Goal: Check status: Check status

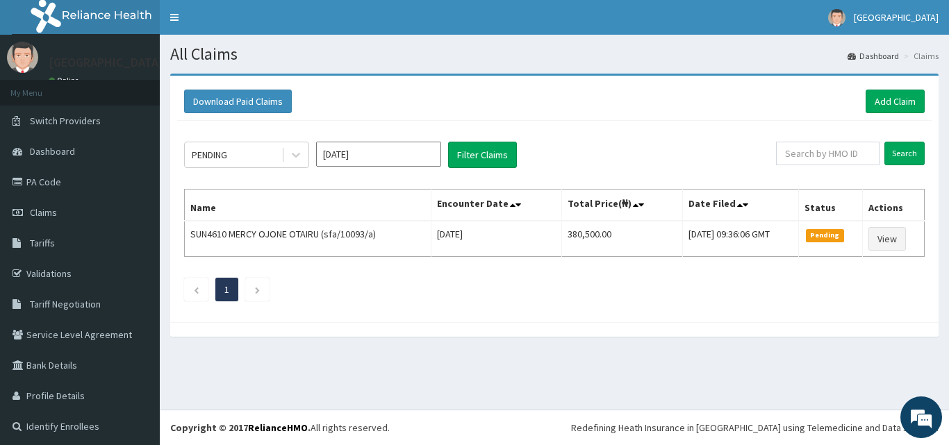
click at [571, 318] on div "Download Paid Claims Add Claim × Note you can only download claims within a max…" at bounding box center [554, 199] width 769 height 247
click at [302, 158] on icon at bounding box center [296, 155] width 14 height 14
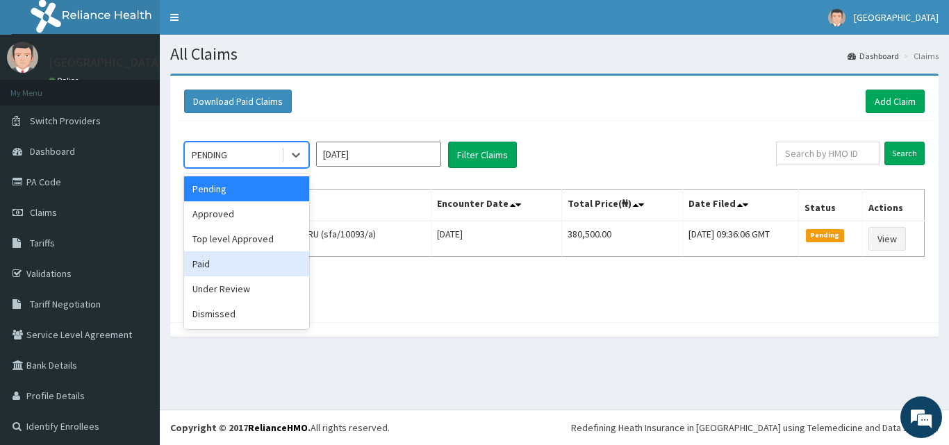
click at [247, 262] on div "Paid" at bounding box center [246, 264] width 125 height 25
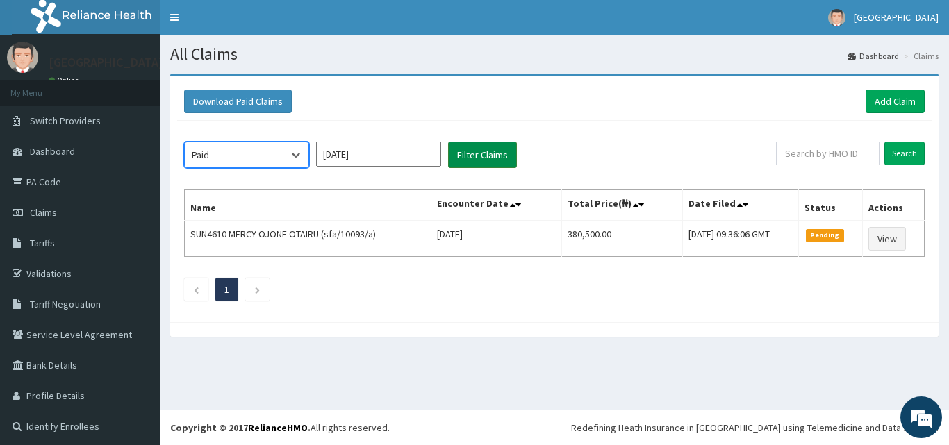
click at [510, 161] on button "Filter Claims" at bounding box center [482, 155] width 69 height 26
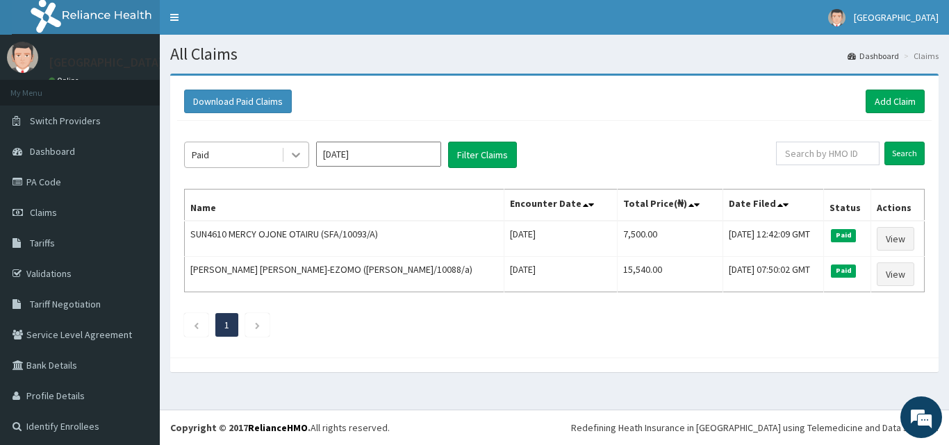
click at [290, 163] on div at bounding box center [296, 154] width 25 height 25
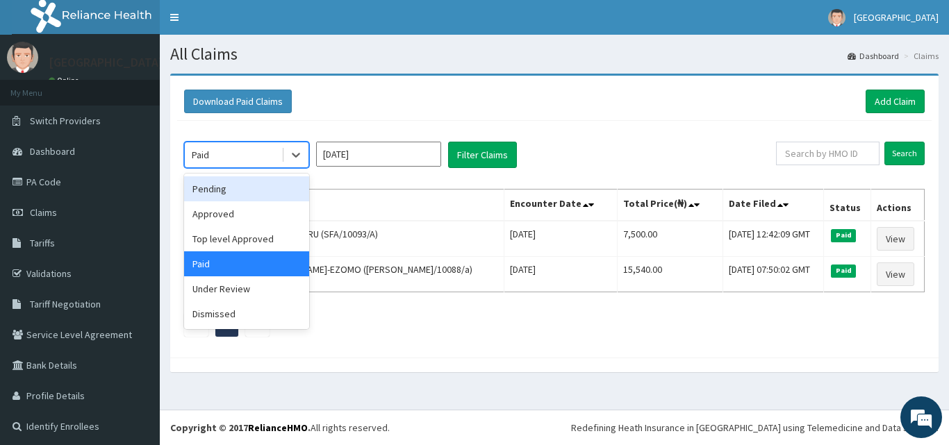
click at [263, 196] on div "Pending" at bounding box center [246, 189] width 125 height 25
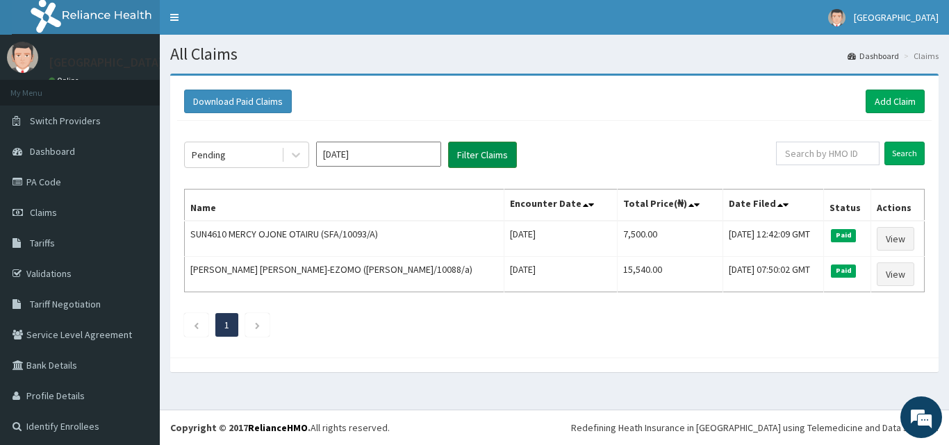
click at [481, 162] on button "Filter Claims" at bounding box center [482, 155] width 69 height 26
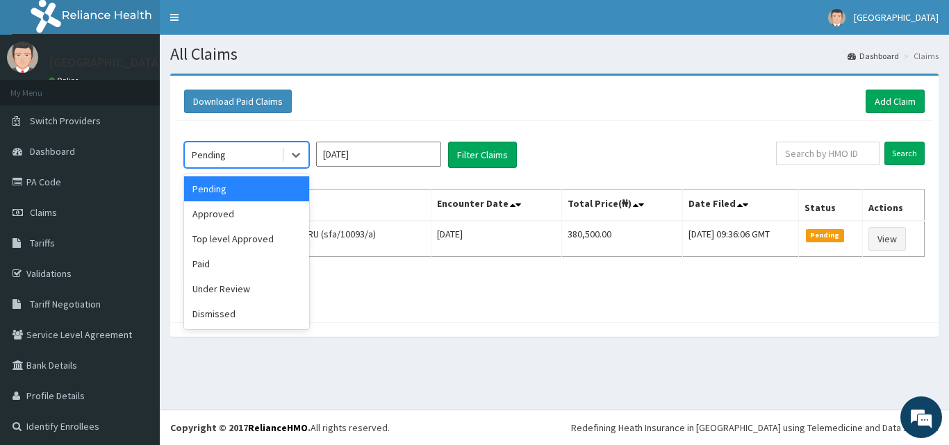
click at [309, 156] on div "Pending" at bounding box center [246, 155] width 125 height 26
click at [391, 149] on input "[DATE]" at bounding box center [378, 154] width 125 height 25
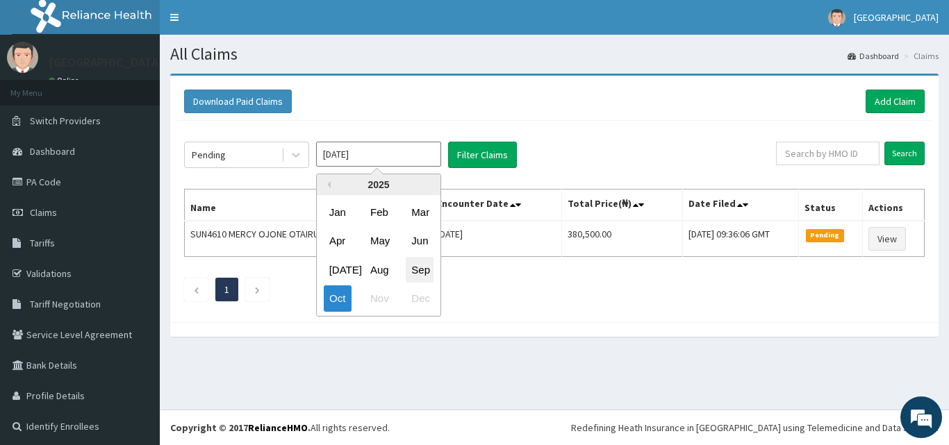
click at [421, 263] on div "Sep" at bounding box center [420, 270] width 28 height 26
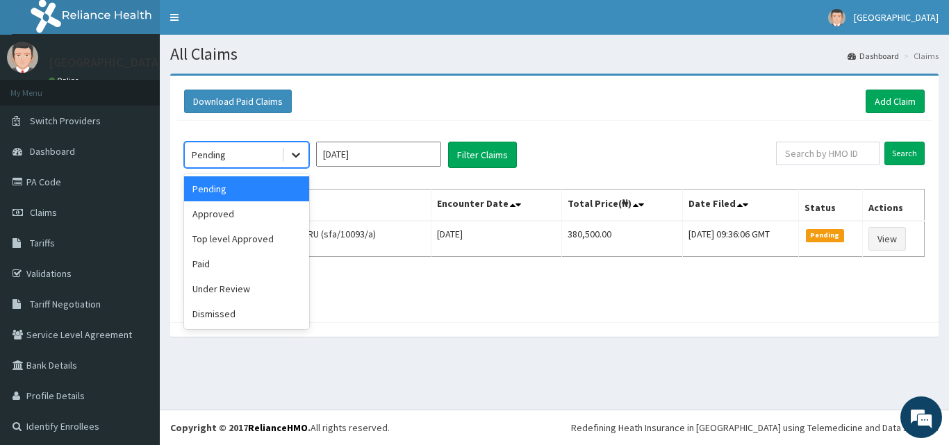
click at [299, 147] on div at bounding box center [296, 154] width 25 height 25
click at [243, 271] on div "Paid" at bounding box center [246, 264] width 125 height 25
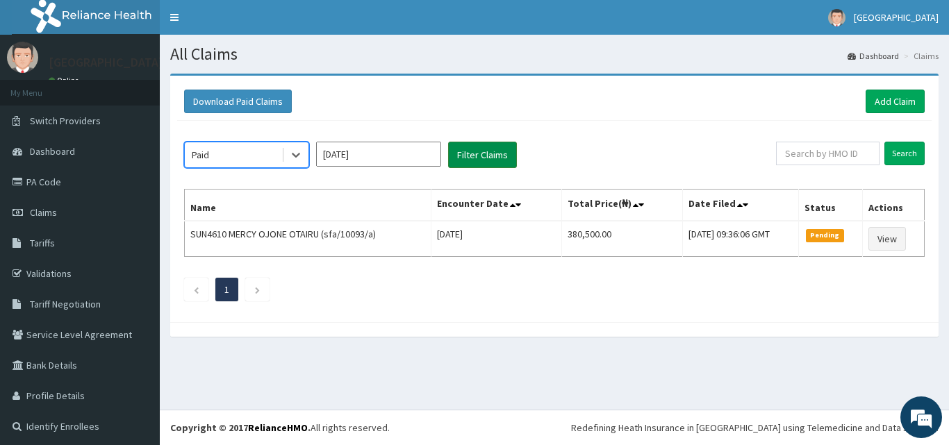
click at [475, 158] on button "Filter Claims" at bounding box center [482, 155] width 69 height 26
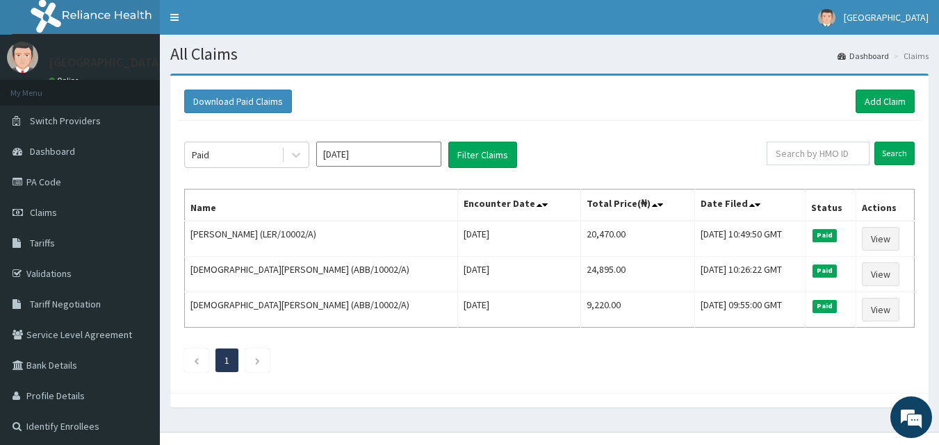
click at [388, 161] on input "[DATE]" at bounding box center [378, 154] width 125 height 25
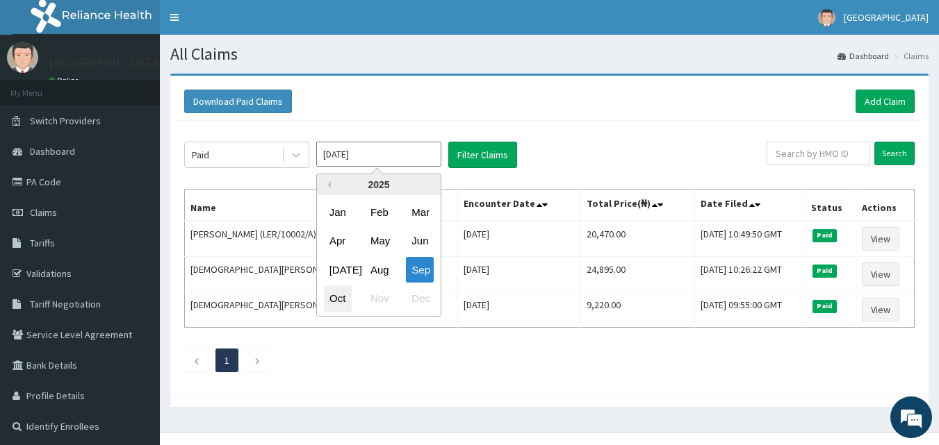
click at [343, 304] on div "Oct" at bounding box center [338, 299] width 28 height 26
type input "[DATE]"
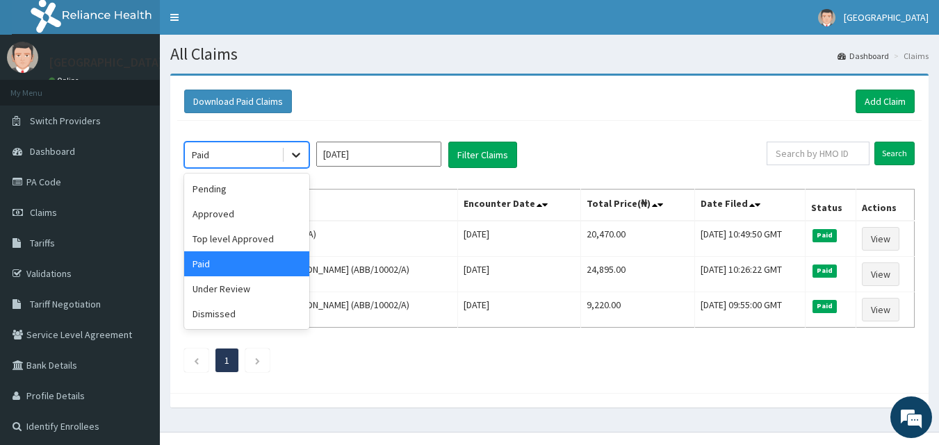
click at [295, 158] on icon at bounding box center [296, 155] width 14 height 14
click at [256, 189] on div "Pending" at bounding box center [246, 189] width 125 height 25
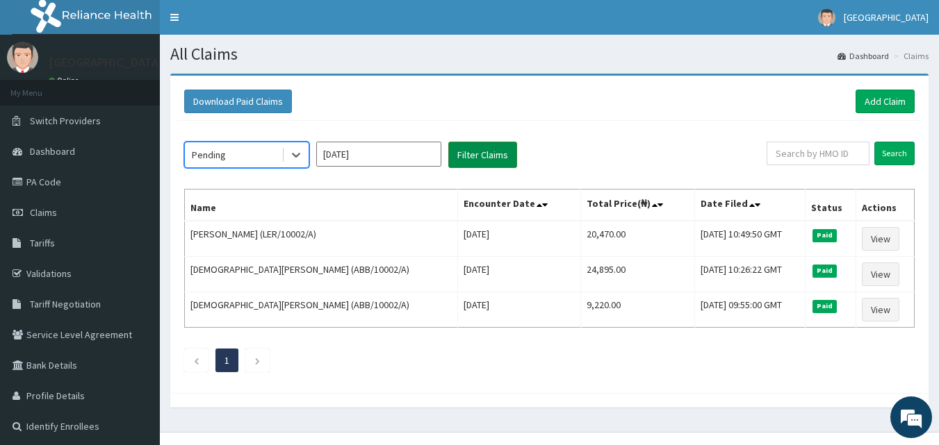
click at [476, 149] on button "Filter Claims" at bounding box center [482, 155] width 69 height 26
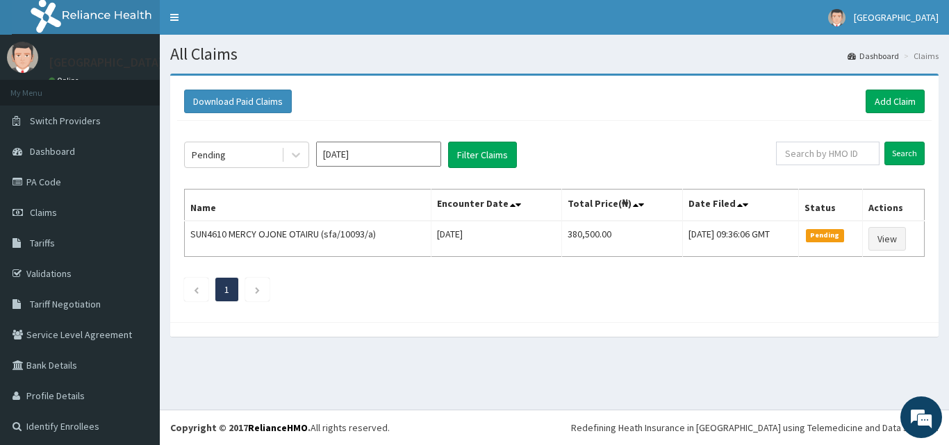
click at [541, 400] on div "All Claims Dashboard Claims Download Paid Claims Add Claim × Note you can only …" at bounding box center [554, 222] width 789 height 375
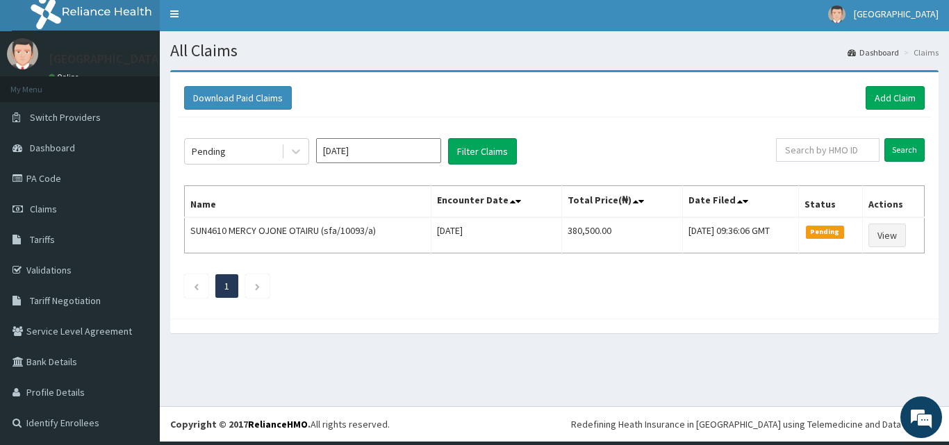
click at [555, 380] on div "All Claims Dashboard Claims Download Paid Claims Add Claim × Note you can only …" at bounding box center [554, 218] width 789 height 375
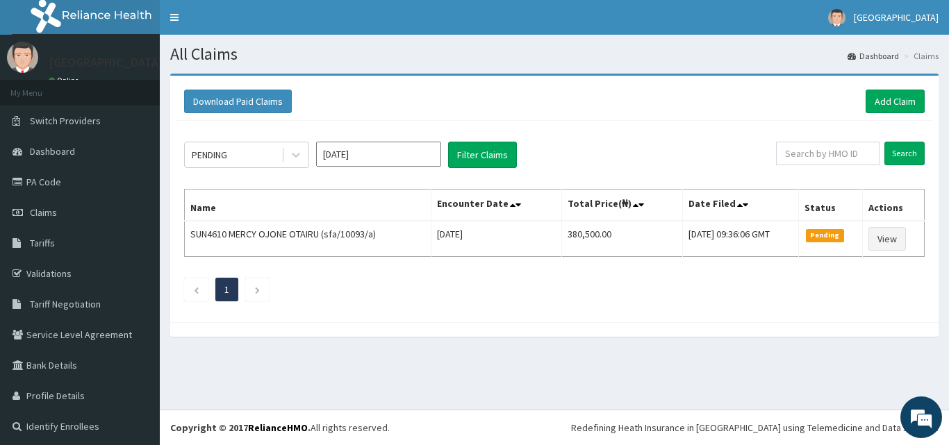
click at [646, 388] on div "All Claims Dashboard Claims Download Paid Claims Add Claim × Note you can only …" at bounding box center [554, 222] width 789 height 375
click at [293, 158] on icon at bounding box center [296, 155] width 14 height 14
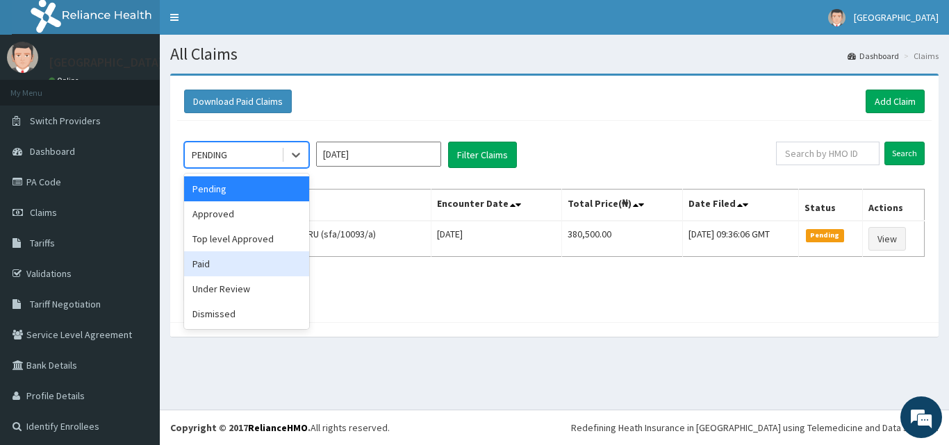
click at [244, 265] on div "Paid" at bounding box center [246, 264] width 125 height 25
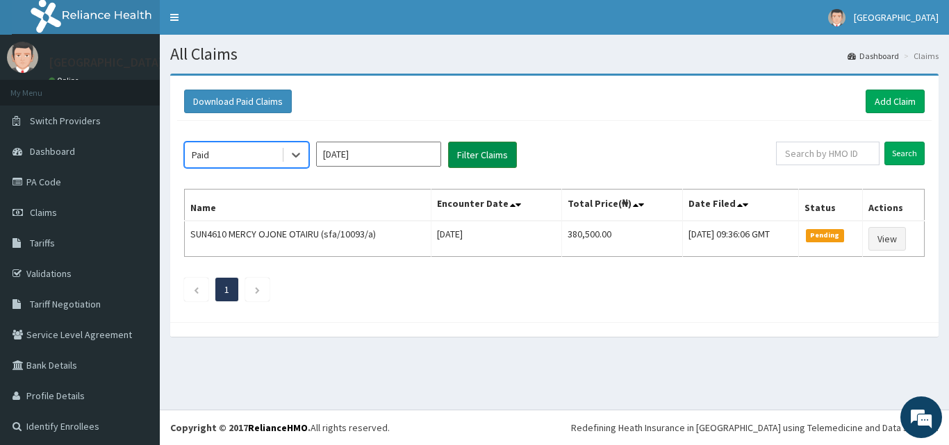
click at [477, 166] on button "Filter Claims" at bounding box center [482, 155] width 69 height 26
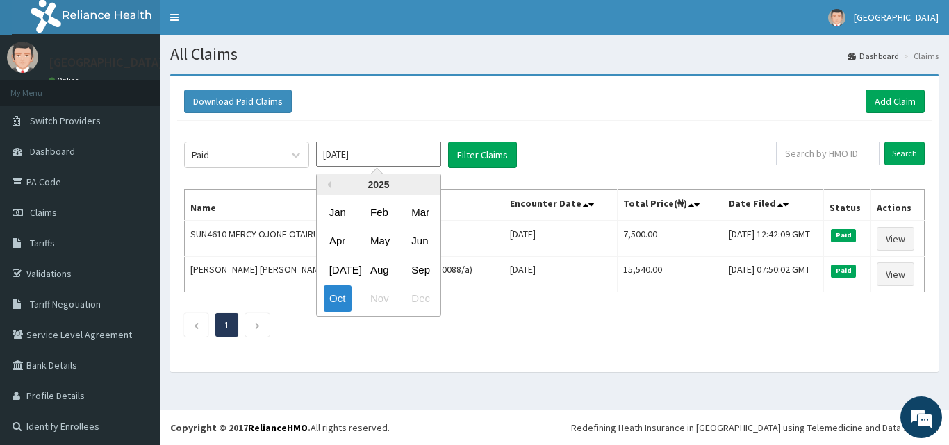
click at [344, 154] on input "[DATE]" at bounding box center [378, 154] width 125 height 25
click at [420, 268] on div "Sep" at bounding box center [420, 270] width 28 height 26
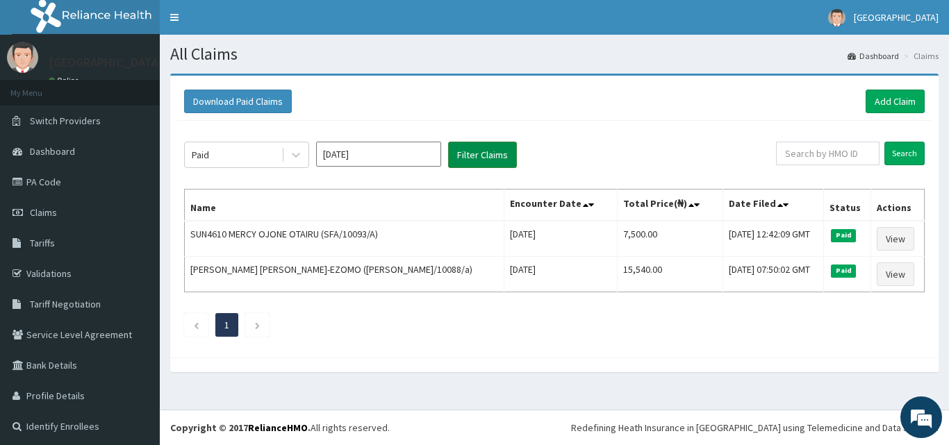
click at [486, 156] on button "Filter Claims" at bounding box center [482, 155] width 69 height 26
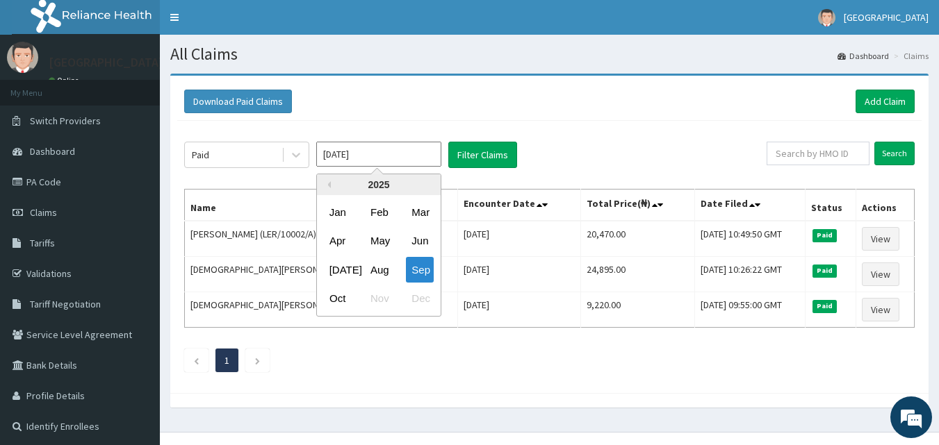
click at [418, 153] on input "[DATE]" at bounding box center [378, 154] width 125 height 25
click at [382, 270] on div "Aug" at bounding box center [379, 270] width 28 height 26
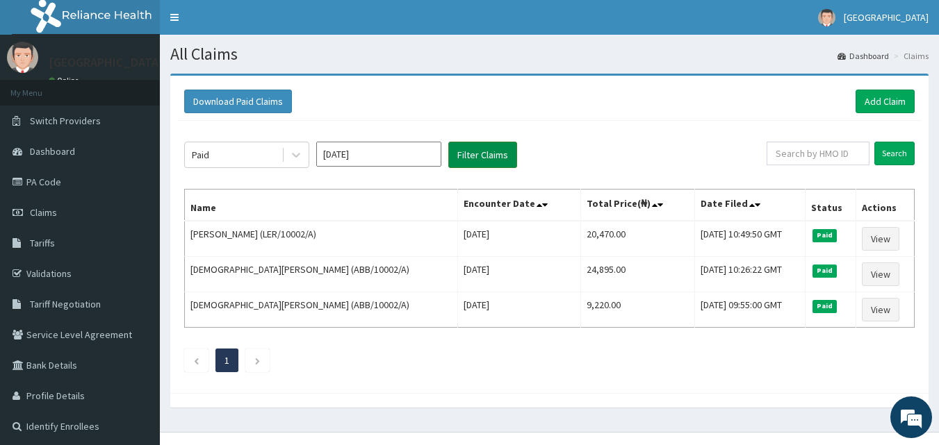
click at [479, 158] on button "Filter Claims" at bounding box center [482, 155] width 69 height 26
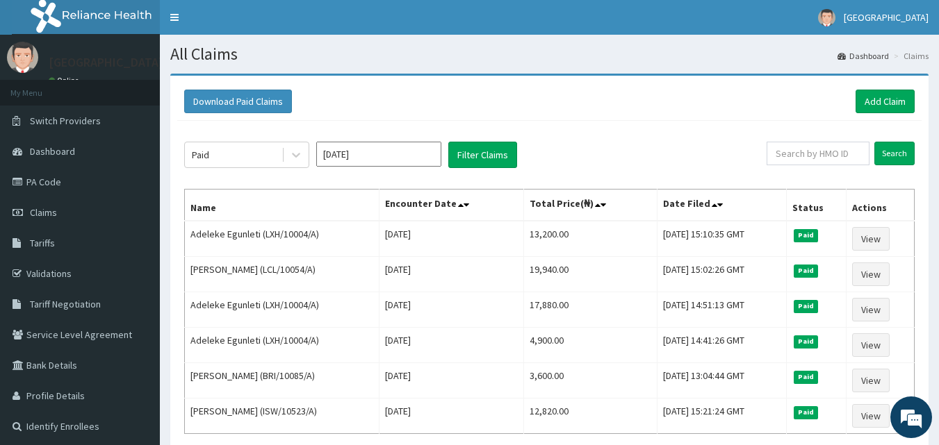
click at [428, 156] on input "[DATE]" at bounding box center [378, 154] width 125 height 25
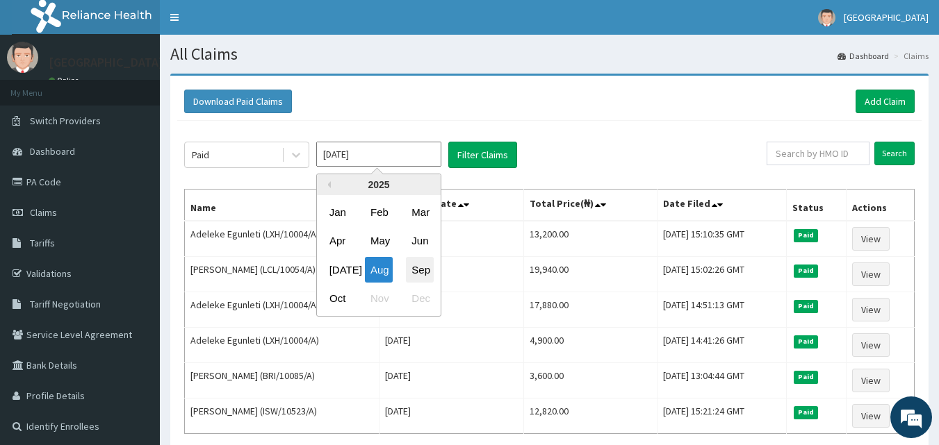
click at [420, 265] on div "Sep" at bounding box center [420, 270] width 28 height 26
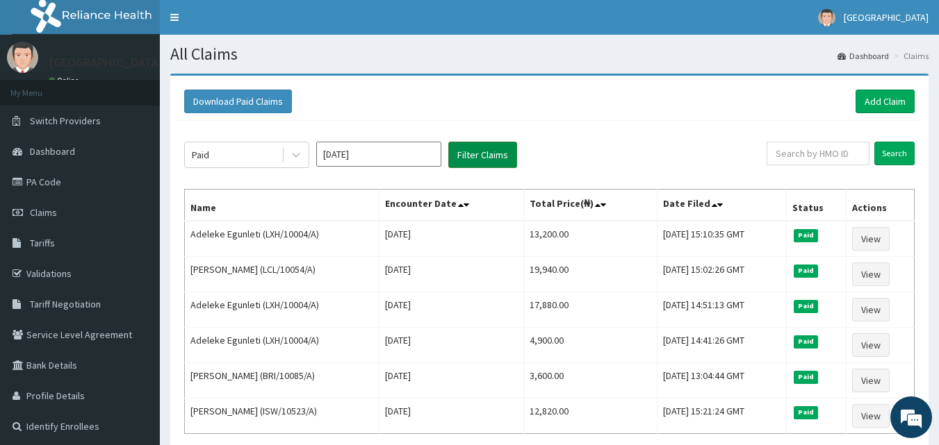
click at [504, 155] on button "Filter Claims" at bounding box center [482, 155] width 69 height 26
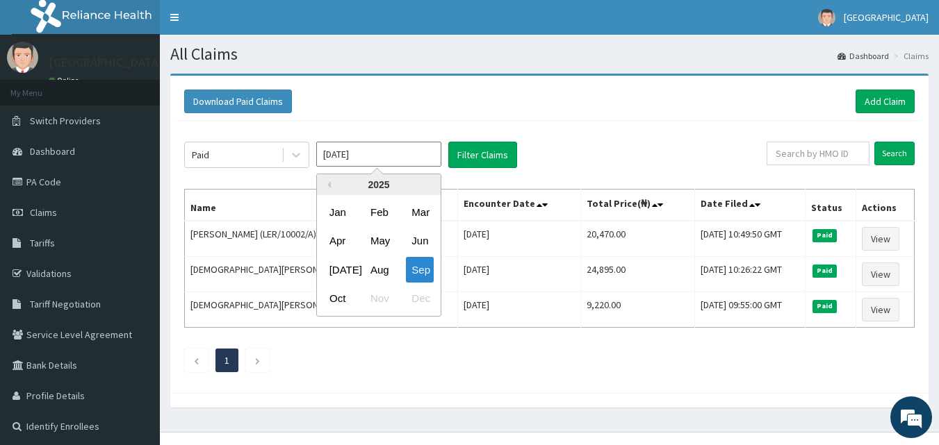
click at [401, 158] on input "[DATE]" at bounding box center [378, 154] width 125 height 25
click at [384, 268] on div "Aug" at bounding box center [379, 270] width 28 height 26
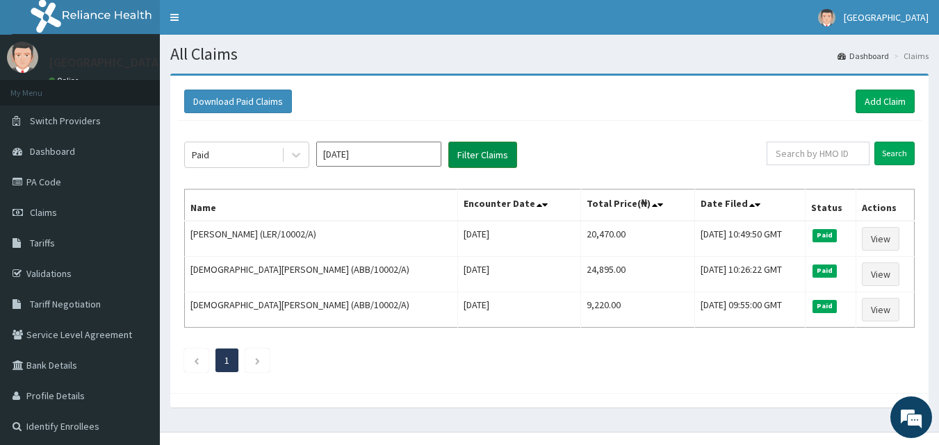
click at [502, 160] on button "Filter Claims" at bounding box center [482, 155] width 69 height 26
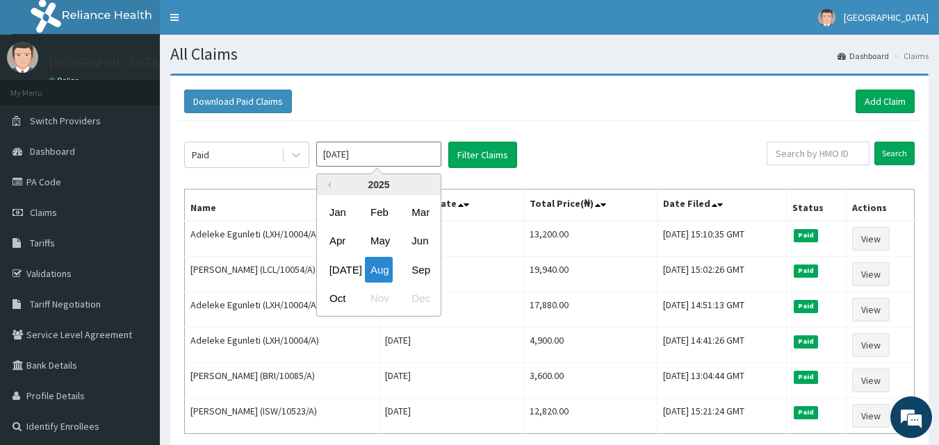
click at [345, 157] on input "[DATE]" at bounding box center [378, 154] width 125 height 25
click at [341, 299] on div "Oct" at bounding box center [338, 299] width 28 height 26
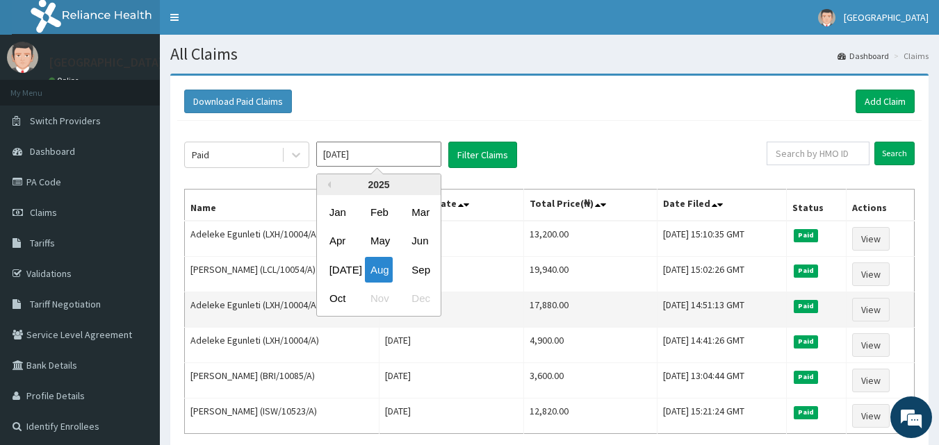
type input "[DATE]"
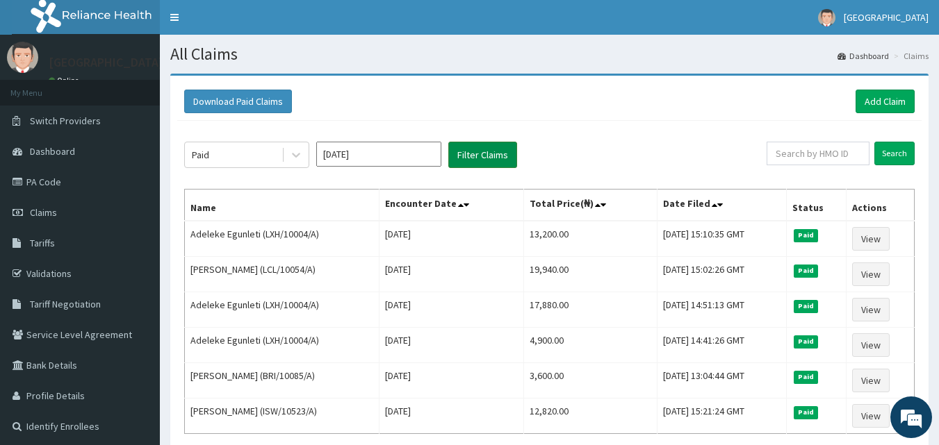
click at [489, 163] on button "Filter Claims" at bounding box center [482, 155] width 69 height 26
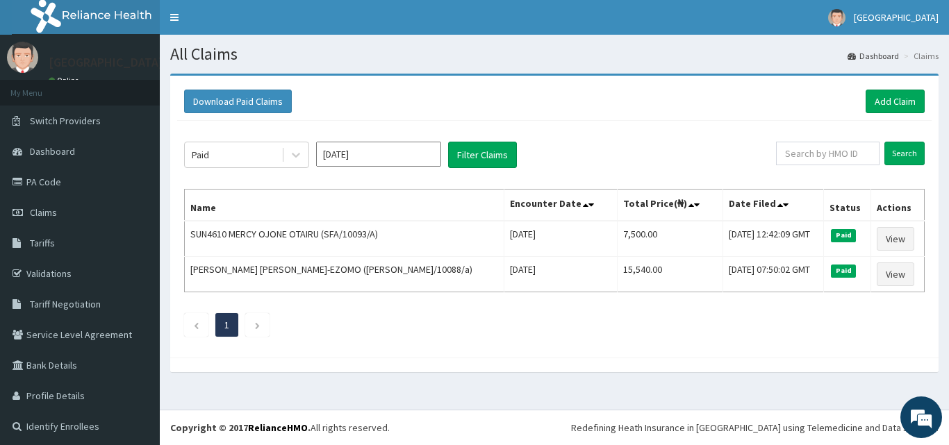
click at [413, 124] on div "Paid [DATE] Filter Claims Search Name Encounter Date Total Price(₦) Date Filed …" at bounding box center [554, 236] width 755 height 230
